Goal: Task Accomplishment & Management: Manage account settings

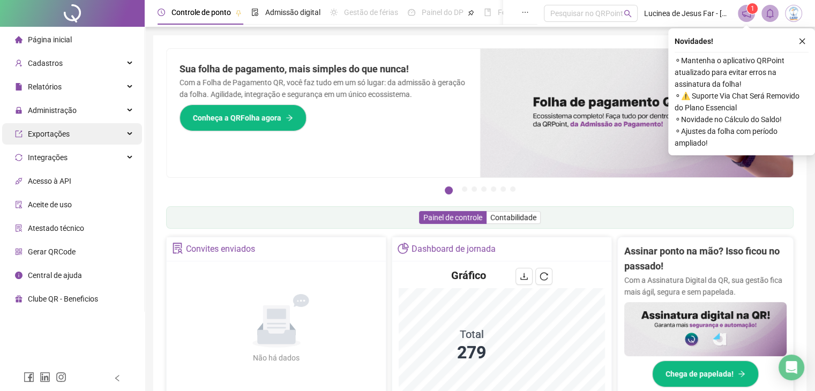
click at [44, 137] on span "Exportações" at bounding box center [49, 134] width 42 height 9
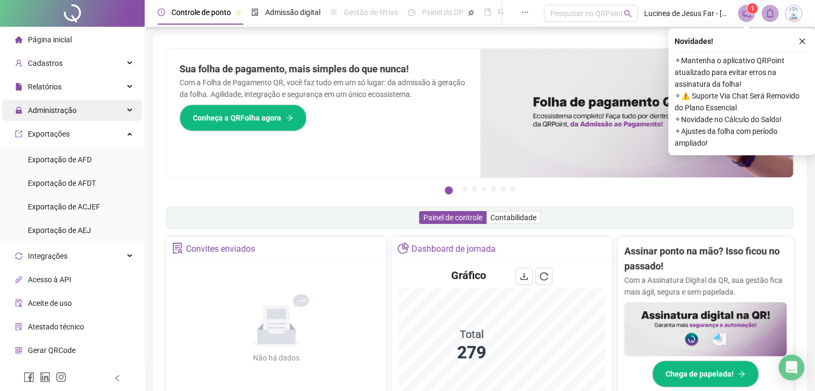
click at [59, 107] on span "Administração" at bounding box center [52, 110] width 49 height 9
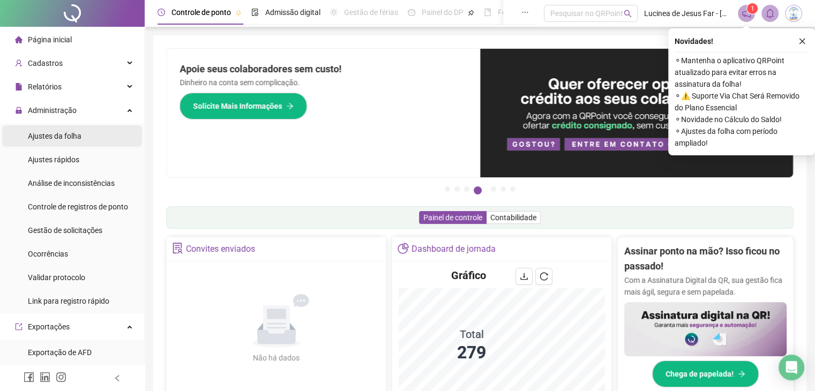
click at [43, 138] on span "Ajustes da folha" at bounding box center [55, 136] width 54 height 9
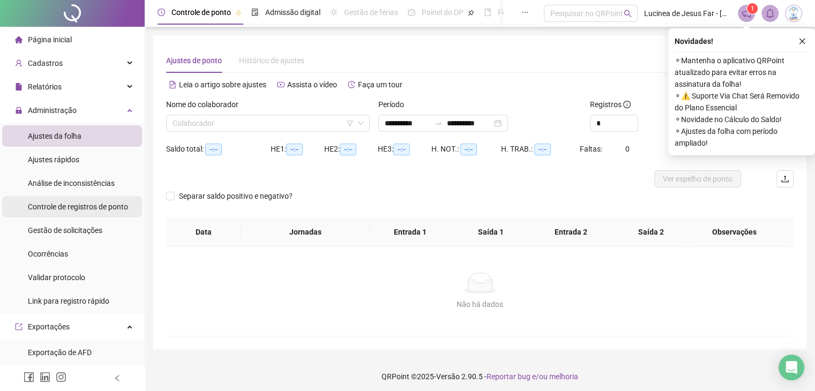
type input "**********"
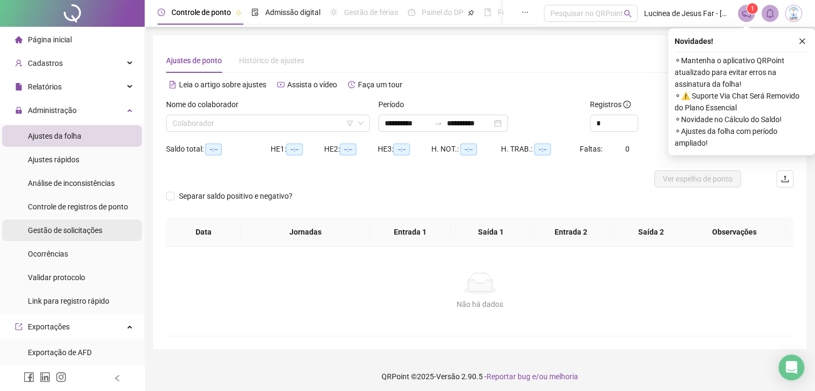
click at [72, 230] on span "Gestão de solicitações" at bounding box center [65, 230] width 74 height 9
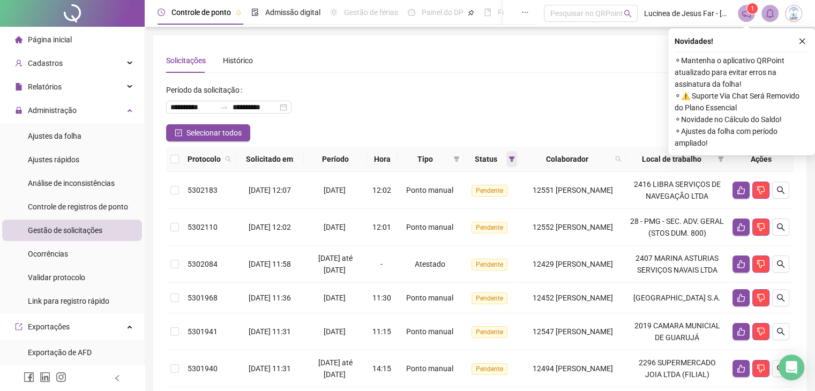
click at [509, 161] on icon "filter" at bounding box center [512, 158] width 6 height 5
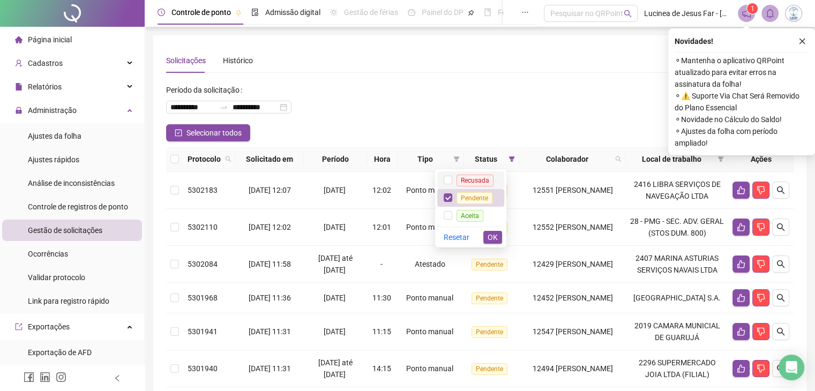
click at [480, 180] on span "Recusada" at bounding box center [475, 181] width 37 height 12
click at [479, 216] on span "Aceita" at bounding box center [470, 216] width 27 height 12
click at [482, 232] on div "Resetar OK" at bounding box center [470, 237] width 71 height 21
click at [488, 235] on span "OK" at bounding box center [493, 238] width 10 height 12
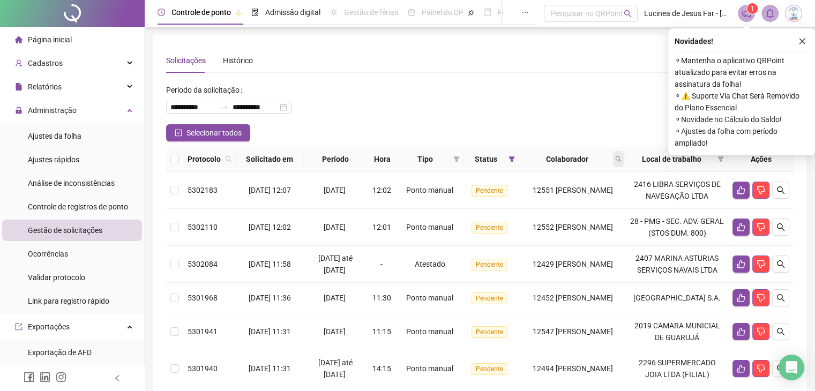
click at [622, 157] on icon "search" at bounding box center [618, 159] width 6 height 6
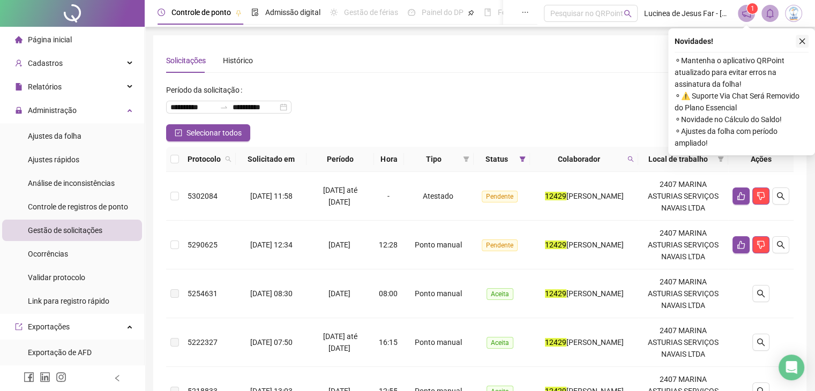
click at [807, 41] on button "button" at bounding box center [802, 41] width 13 height 13
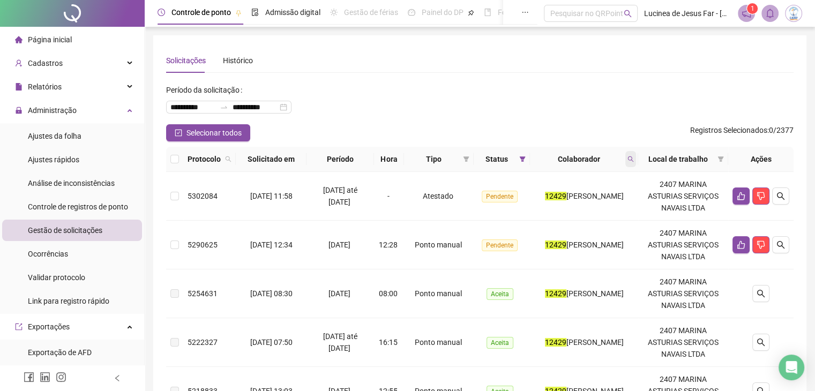
click at [634, 161] on icon "search" at bounding box center [631, 159] width 6 height 6
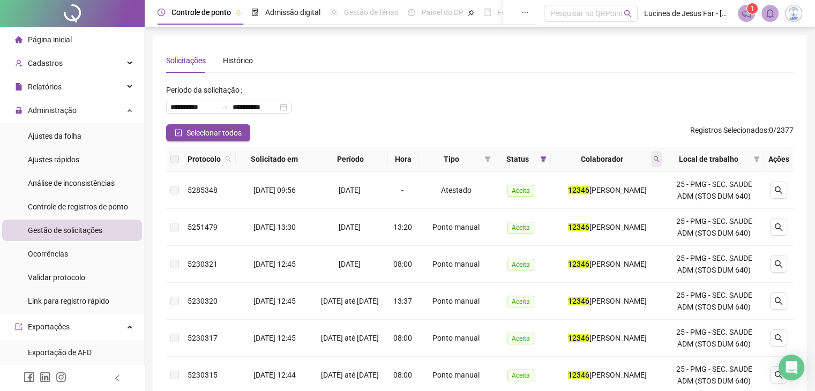
click at [660, 161] on icon "search" at bounding box center [657, 159] width 6 height 6
type input "*****"
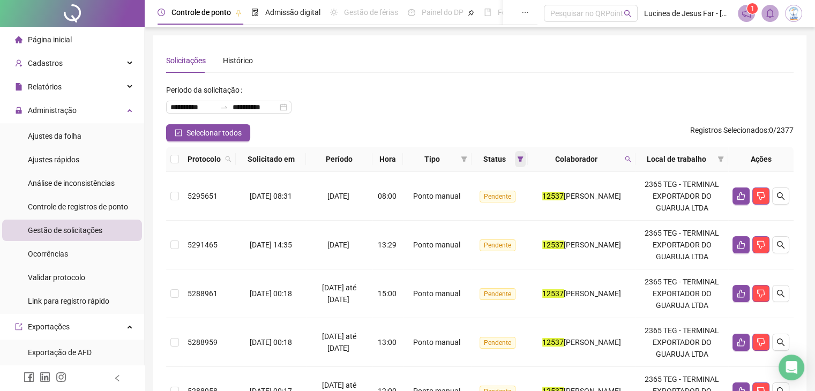
click at [515, 160] on span at bounding box center [520, 159] width 11 height 16
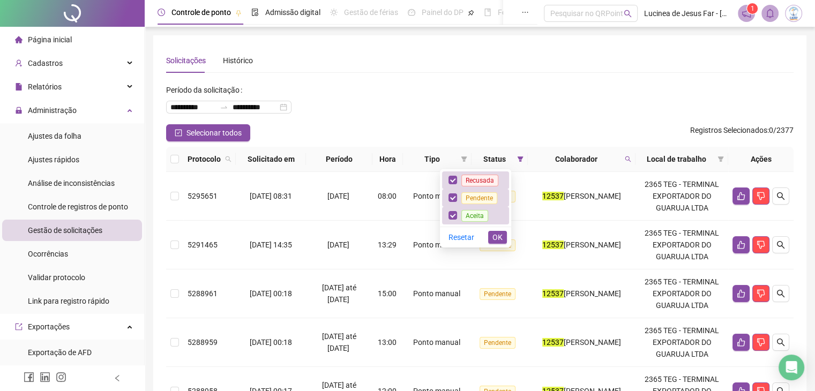
click at [439, 160] on span "Tipo" at bounding box center [432, 159] width 50 height 12
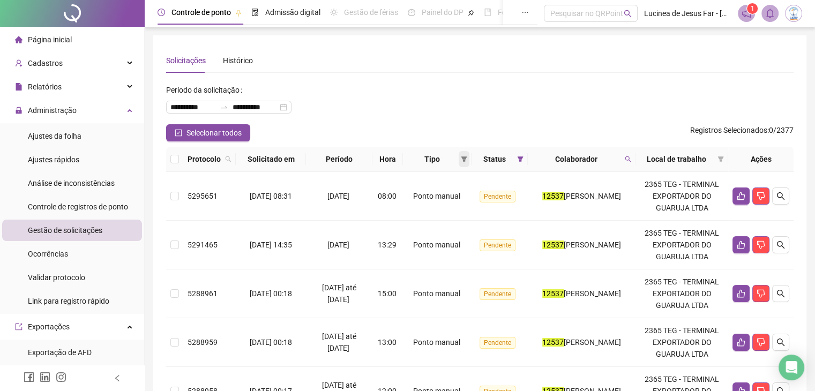
click at [459, 161] on span at bounding box center [464, 159] width 11 height 16
click at [431, 193] on span "Atestado" at bounding box center [417, 197] width 31 height 9
click at [443, 232] on span "OK" at bounding box center [444, 236] width 10 height 12
